Goal: Information Seeking & Learning: Learn about a topic

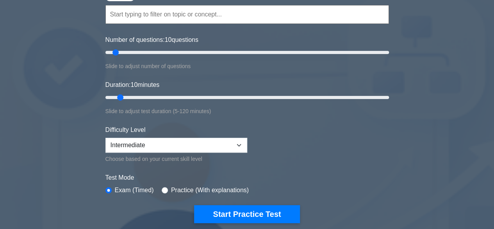
scroll to position [117, 0]
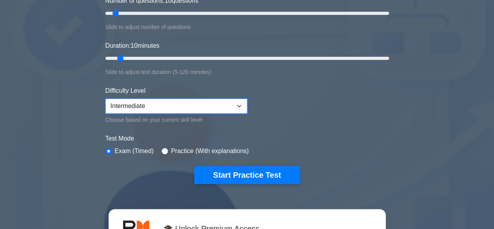
click at [238, 107] on select "Beginner Intermediate Expert" at bounding box center [176, 105] width 142 height 15
select select "expert"
click at [105, 98] on select "Beginner Intermediate Expert" at bounding box center [176, 105] width 142 height 15
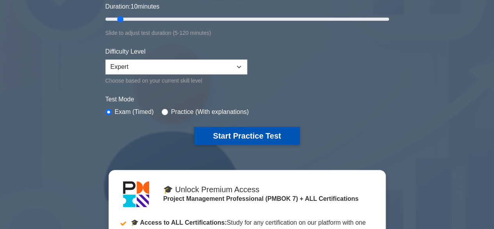
click at [253, 132] on button "Start Practice Test" at bounding box center [246, 136] width 105 height 18
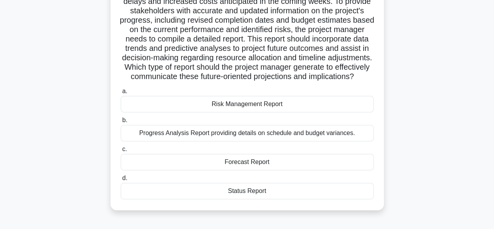
scroll to position [117, 0]
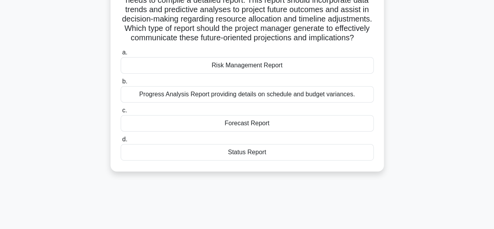
click at [246, 73] on div "Risk Management Report" at bounding box center [247, 65] width 253 height 16
click at [121, 55] on input "a. Risk Management Report" at bounding box center [121, 52] width 0 height 5
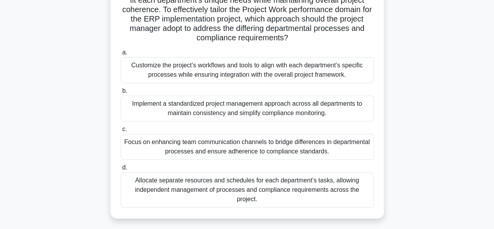
click at [300, 76] on div "Customize the project’s workflows and tools to align with each department’s spe…" at bounding box center [247, 70] width 253 height 26
click at [121, 55] on input "a. Customize the project’s workflows and tools to align with each department’s …" at bounding box center [121, 52] width 0 height 5
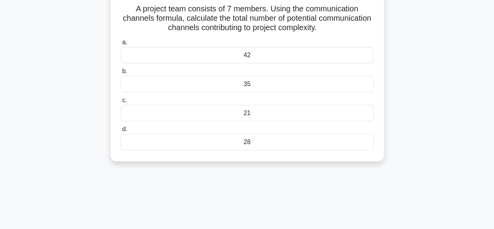
scroll to position [0, 0]
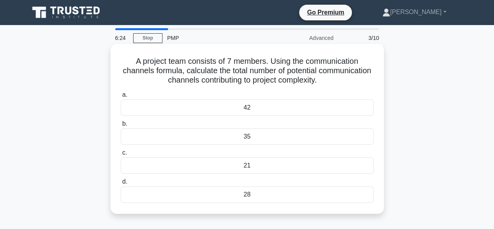
click at [261, 168] on div "21" at bounding box center [247, 165] width 253 height 16
click at [121, 155] on input "c. 21" at bounding box center [121, 152] width 0 height 5
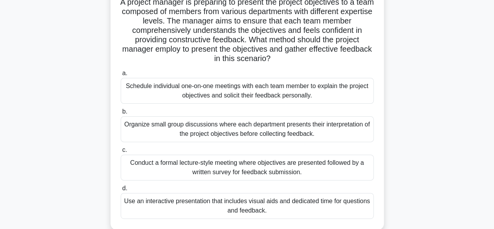
scroll to position [78, 0]
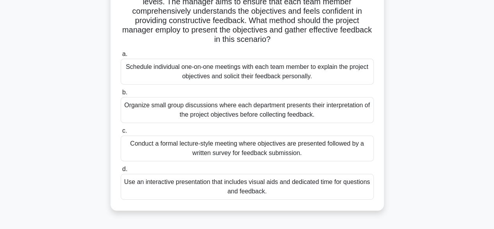
click at [245, 185] on div "Use an interactive presentation that includes visual aids and dedicated time fo…" at bounding box center [247, 186] width 253 height 26
click at [121, 171] on input "d. Use an interactive presentation that includes visual aids and dedicated time…" at bounding box center [121, 168] width 0 height 5
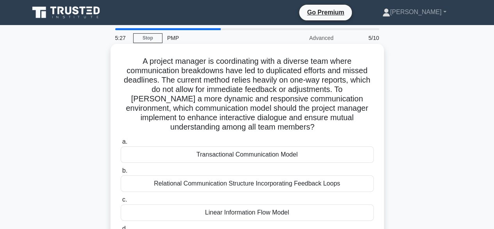
scroll to position [39, 0]
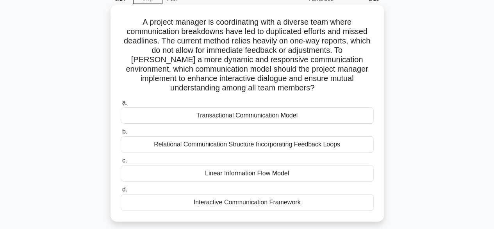
click at [251, 204] on div "Interactive Communication Framework" at bounding box center [247, 202] width 253 height 16
click at [121, 192] on input "d. Interactive Communication Framework" at bounding box center [121, 189] width 0 height 5
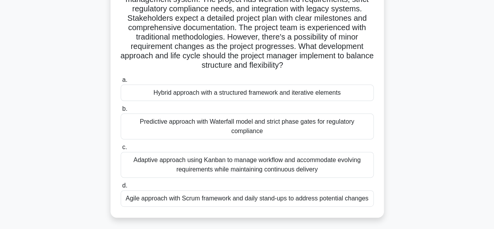
scroll to position [78, 0]
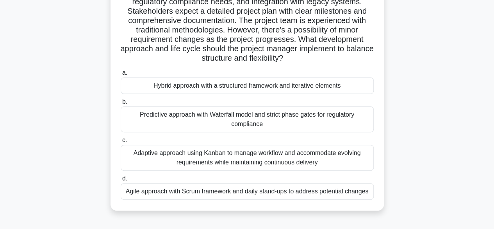
click at [223, 85] on div "Hybrid approach with a structured framework and iterative elements" at bounding box center [247, 85] width 253 height 16
click at [121, 75] on input "a. Hybrid approach with a structured framework and iterative elements" at bounding box center [121, 72] width 0 height 5
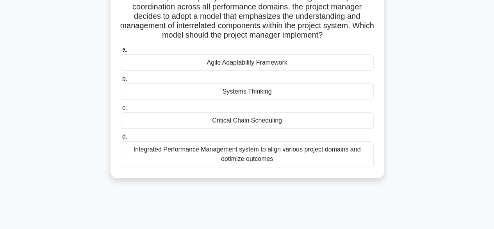
scroll to position [117, 0]
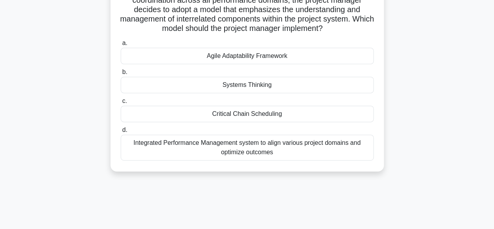
click at [277, 59] on div "Agile Adaptability Framework" at bounding box center [247, 56] width 253 height 16
click at [244, 57] on div "Agile Adaptability Framework" at bounding box center [247, 56] width 253 height 16
click at [121, 46] on input "a. Agile Adaptability Framework" at bounding box center [121, 43] width 0 height 5
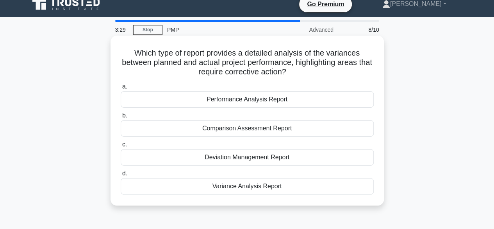
scroll to position [0, 0]
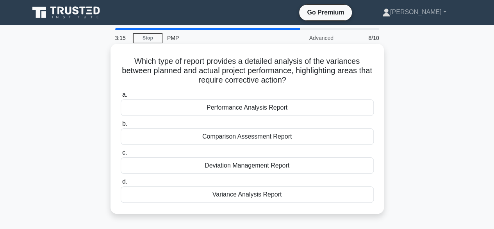
click at [261, 196] on div "Variance Analysis Report" at bounding box center [247, 194] width 253 height 16
click at [121, 184] on input "d. Variance Analysis Report" at bounding box center [121, 181] width 0 height 5
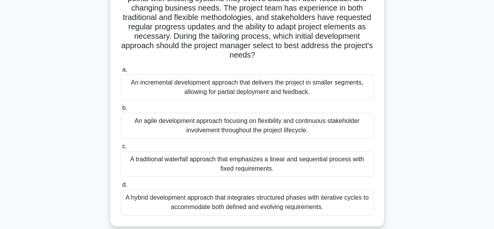
scroll to position [117, 0]
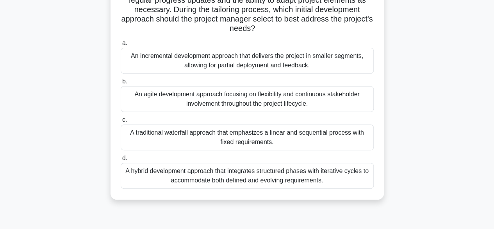
click at [221, 173] on div "A hybrid development approach that integrates structured phases with iterative …" at bounding box center [247, 175] width 253 height 26
click at [121, 161] on input "d. A hybrid development approach that integrates structured phases with iterati…" at bounding box center [121, 157] width 0 height 5
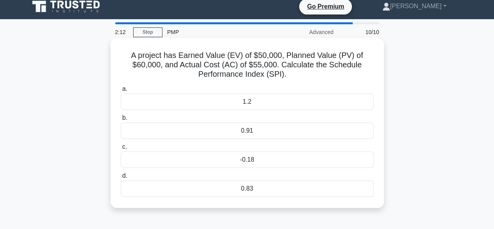
scroll to position [0, 0]
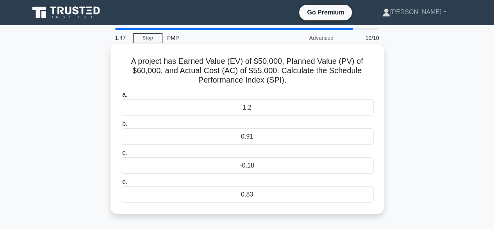
click at [250, 192] on div "0.83" at bounding box center [247, 194] width 253 height 16
click at [121, 184] on input "d. 0.83" at bounding box center [121, 181] width 0 height 5
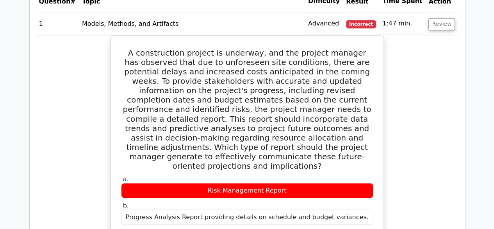
scroll to position [586, 0]
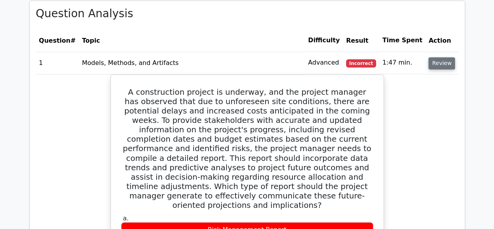
click at [437, 64] on button "Review" at bounding box center [441, 63] width 27 height 12
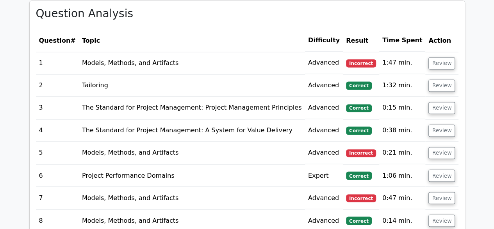
click at [151, 61] on td "Models, Methods, and Artifacts" at bounding box center [192, 63] width 226 height 22
click at [437, 61] on button "Review" at bounding box center [441, 63] width 27 height 12
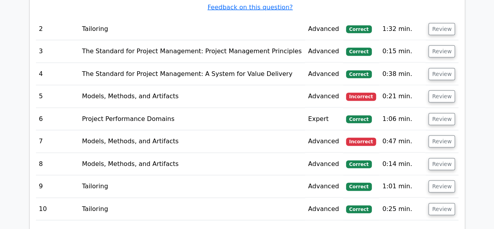
scroll to position [1094, 0]
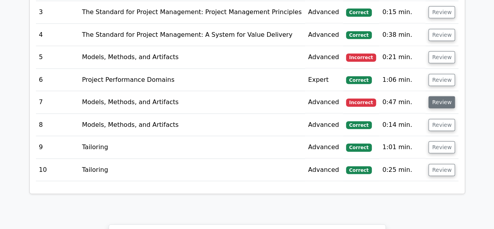
click at [444, 96] on button "Review" at bounding box center [441, 102] width 27 height 12
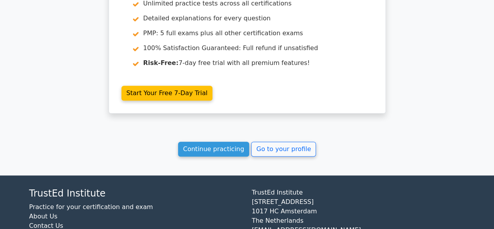
scroll to position [1834, 0]
